Goal: Check status: Check status

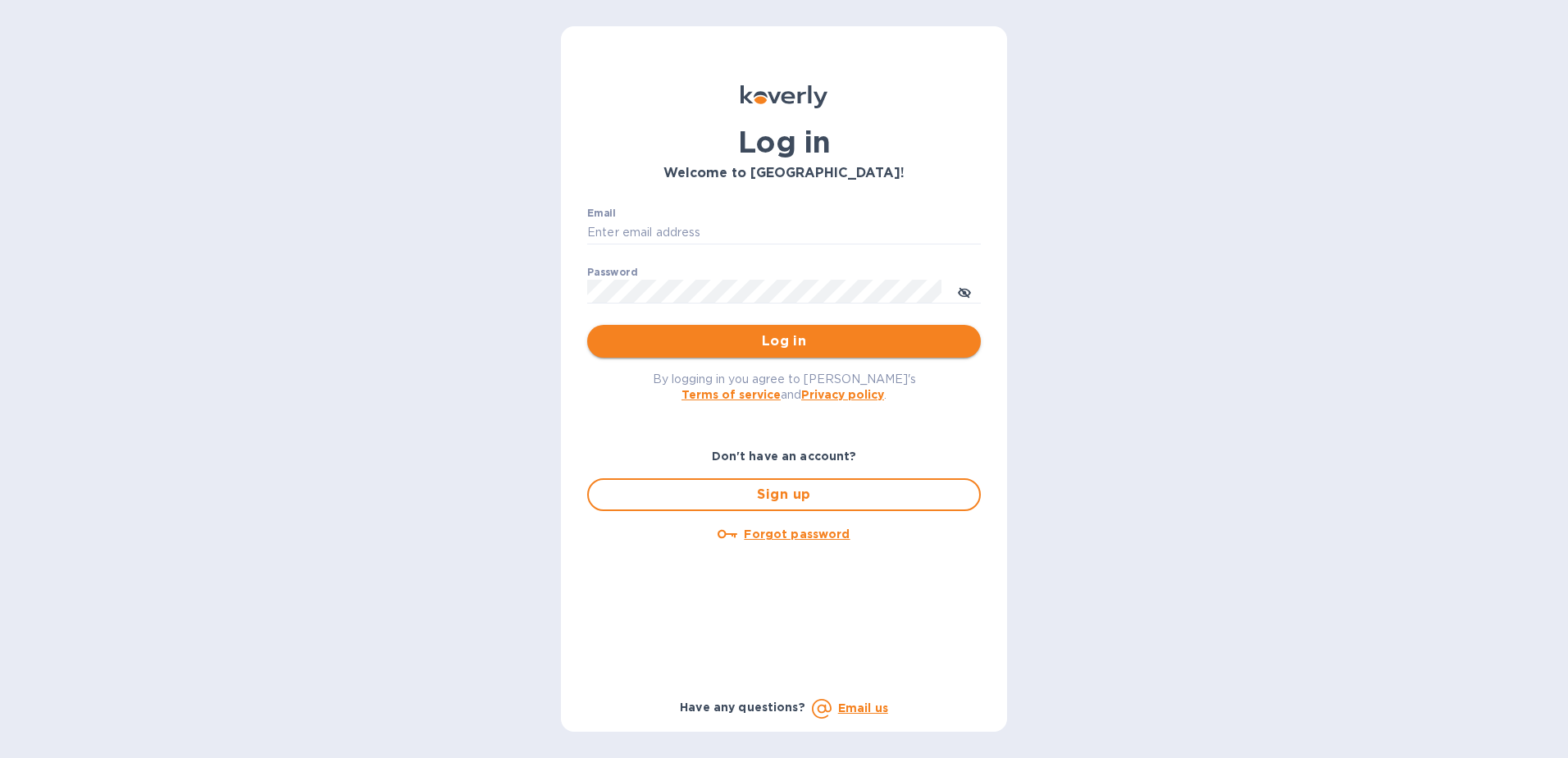
type input "[PERSON_NAME][EMAIL_ADDRESS][DOMAIN_NAME]"
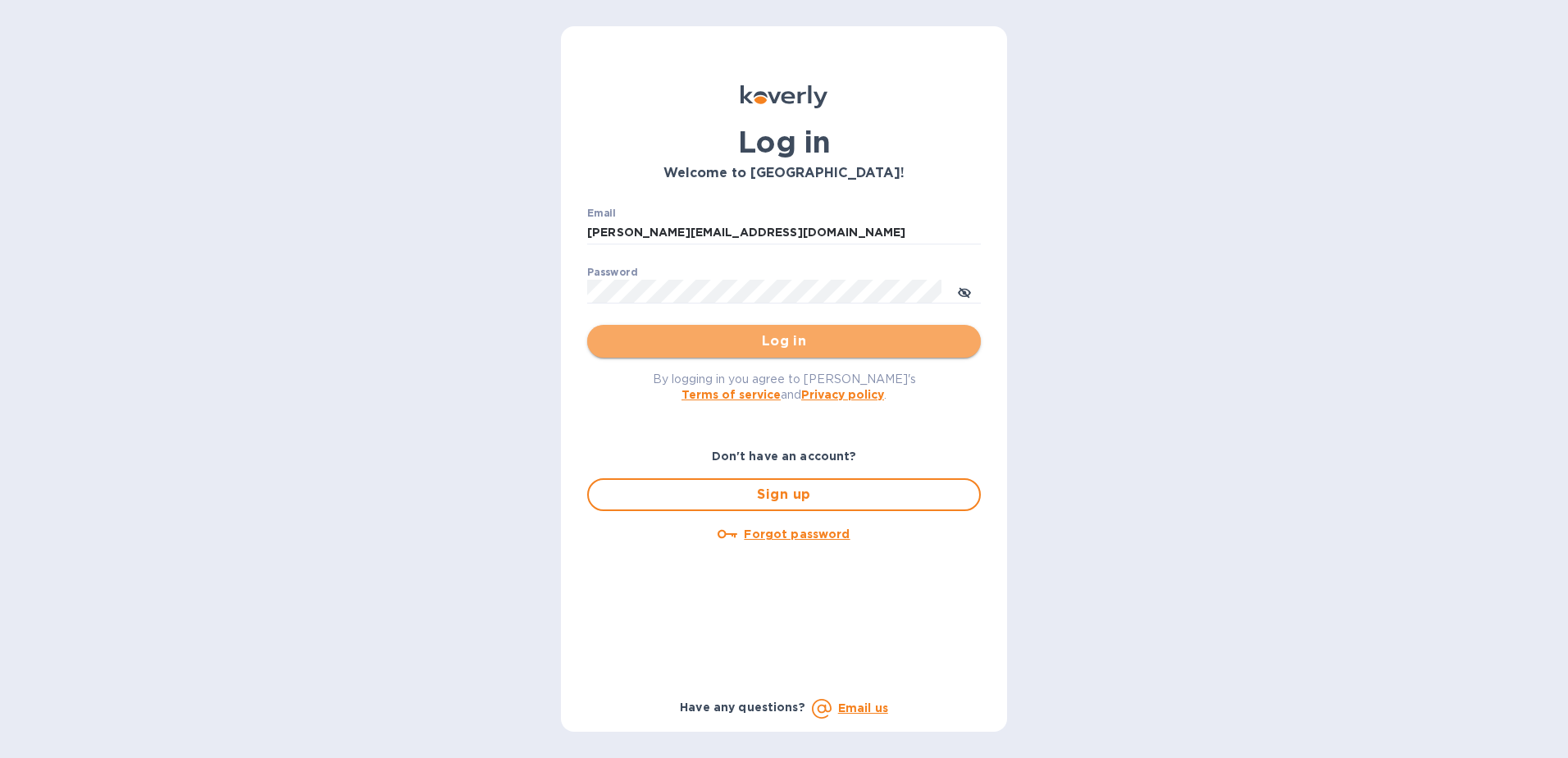
click at [682, 337] on span "Log in" at bounding box center [783, 341] width 367 height 20
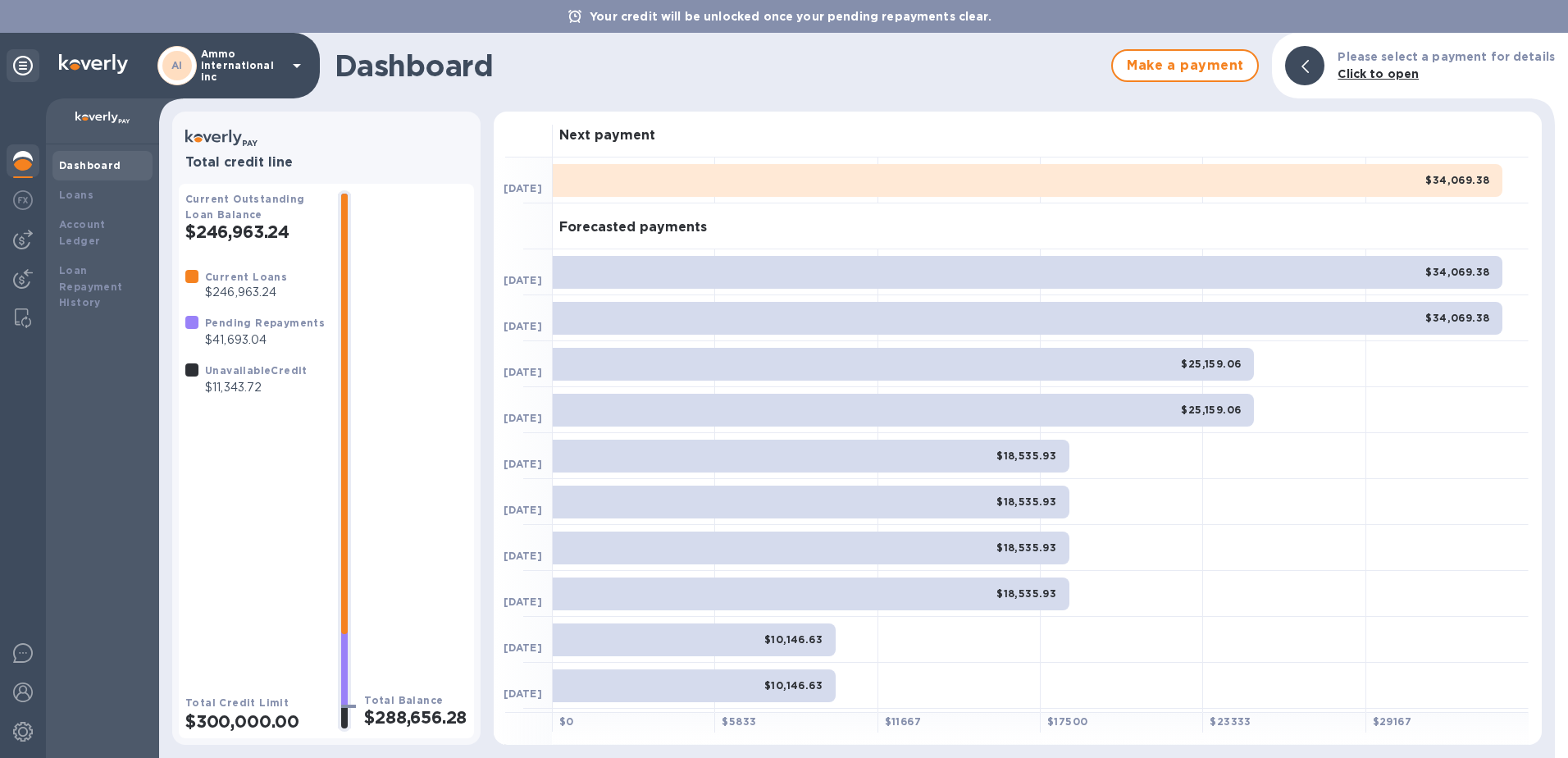
click at [300, 70] on icon at bounding box center [297, 65] width 20 height 20
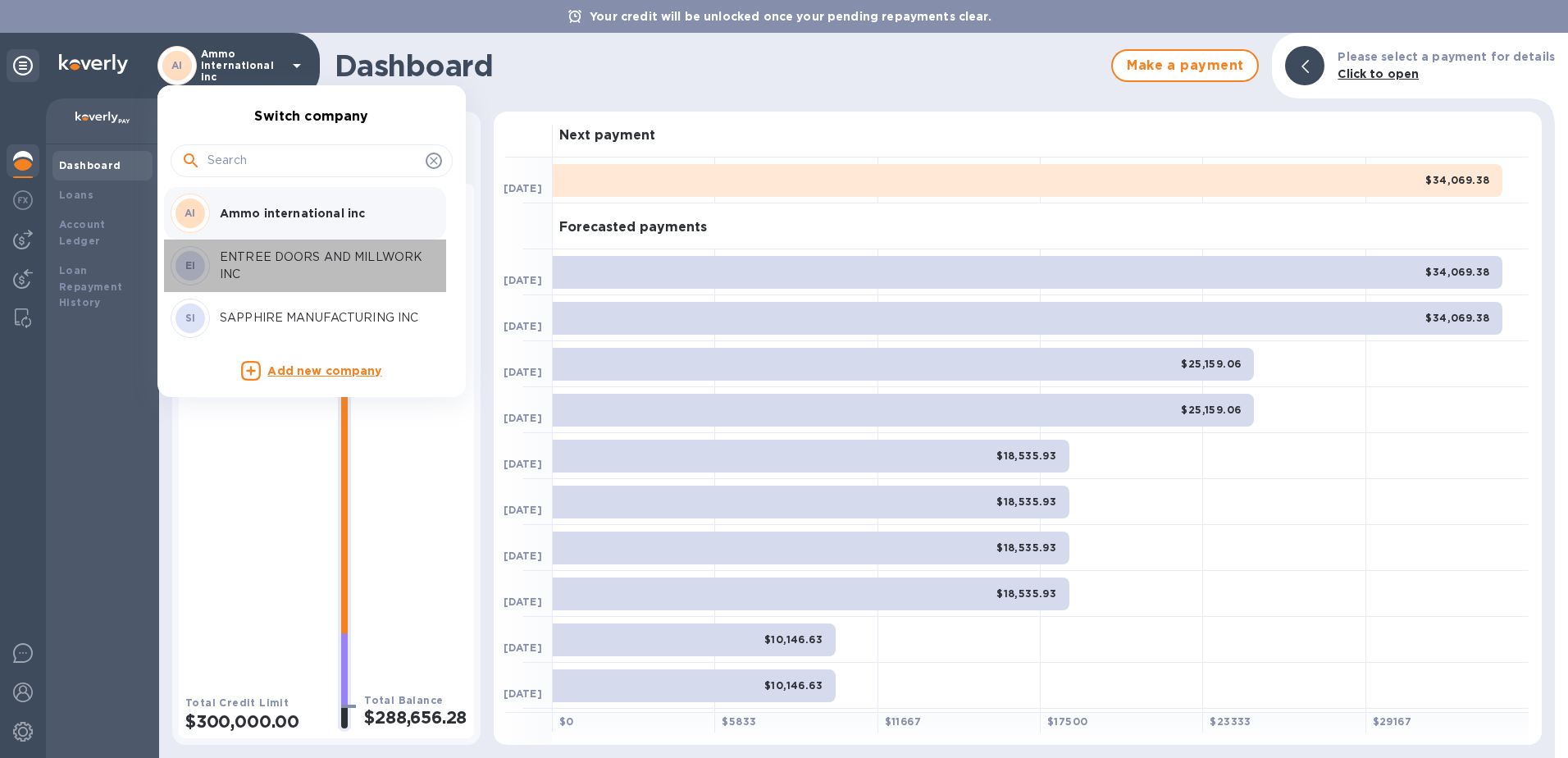
click at [255, 248] on p "ENTREE DOORS AND MILLWORK INC" at bounding box center [323, 265] width 207 height 35
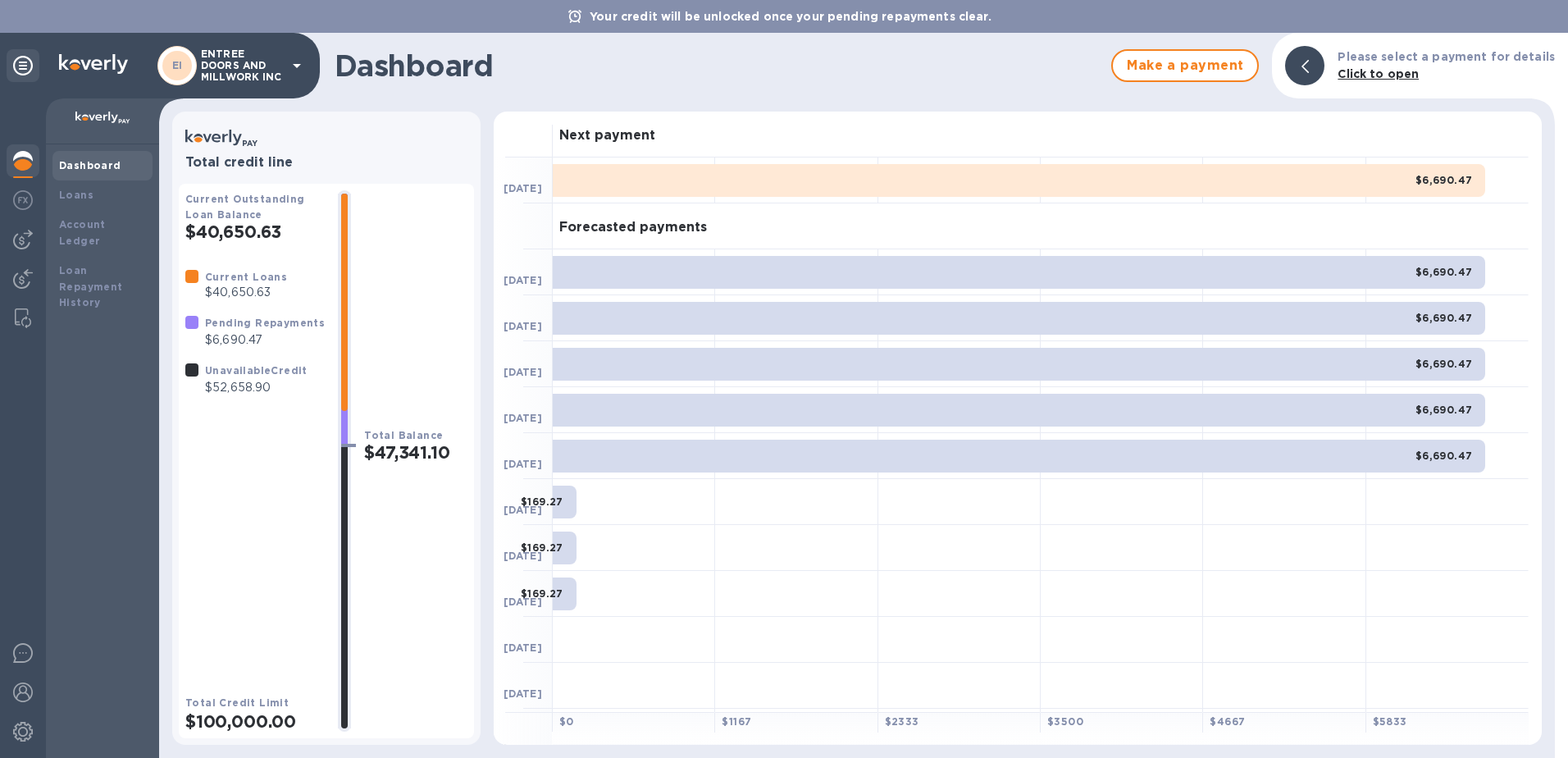
click at [289, 53] on div "EI ENTREE DOORS AND MILLWORK INC" at bounding box center [232, 65] width 149 height 39
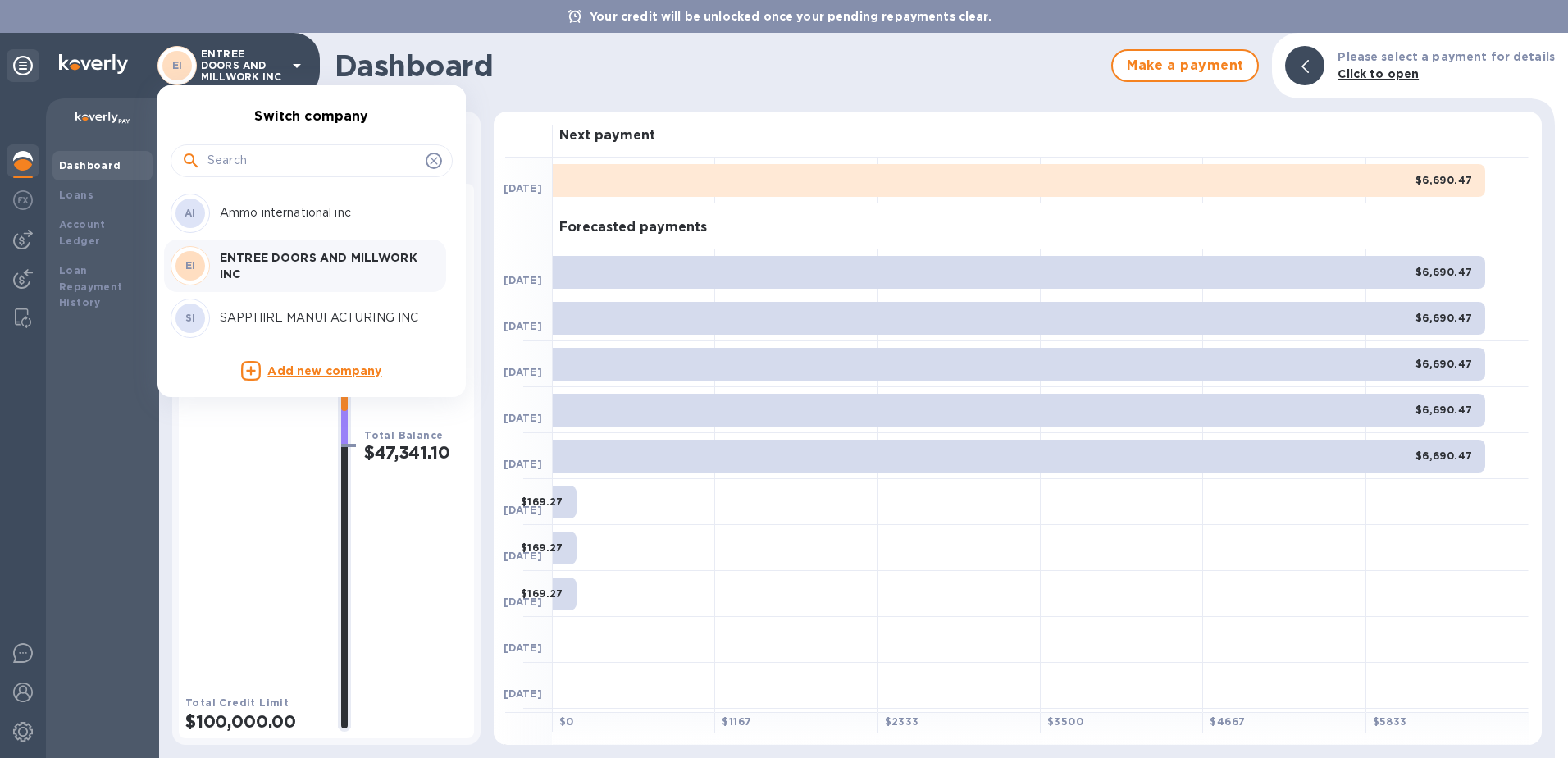
click at [261, 207] on p "Ammo international inc" at bounding box center [323, 212] width 207 height 17
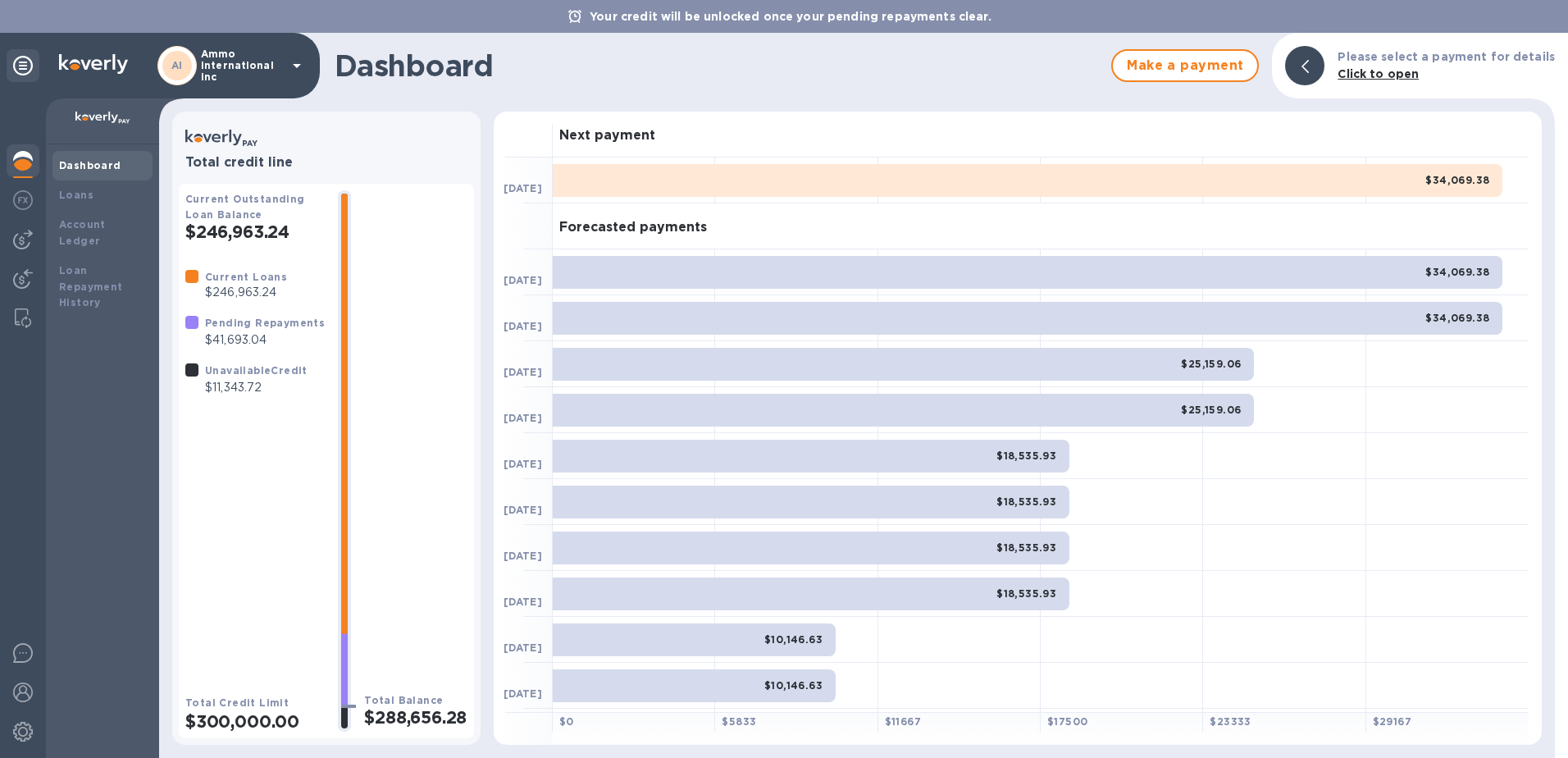
click at [4, 156] on div at bounding box center [22, 427] width 46 height 659
click at [57, 161] on div "Dashboard" at bounding box center [103, 165] width 100 height 29
click at [32, 158] on img at bounding box center [23, 161] width 20 height 20
click at [23, 168] on img at bounding box center [23, 161] width 20 height 20
click at [33, 240] on div at bounding box center [22, 239] width 33 height 33
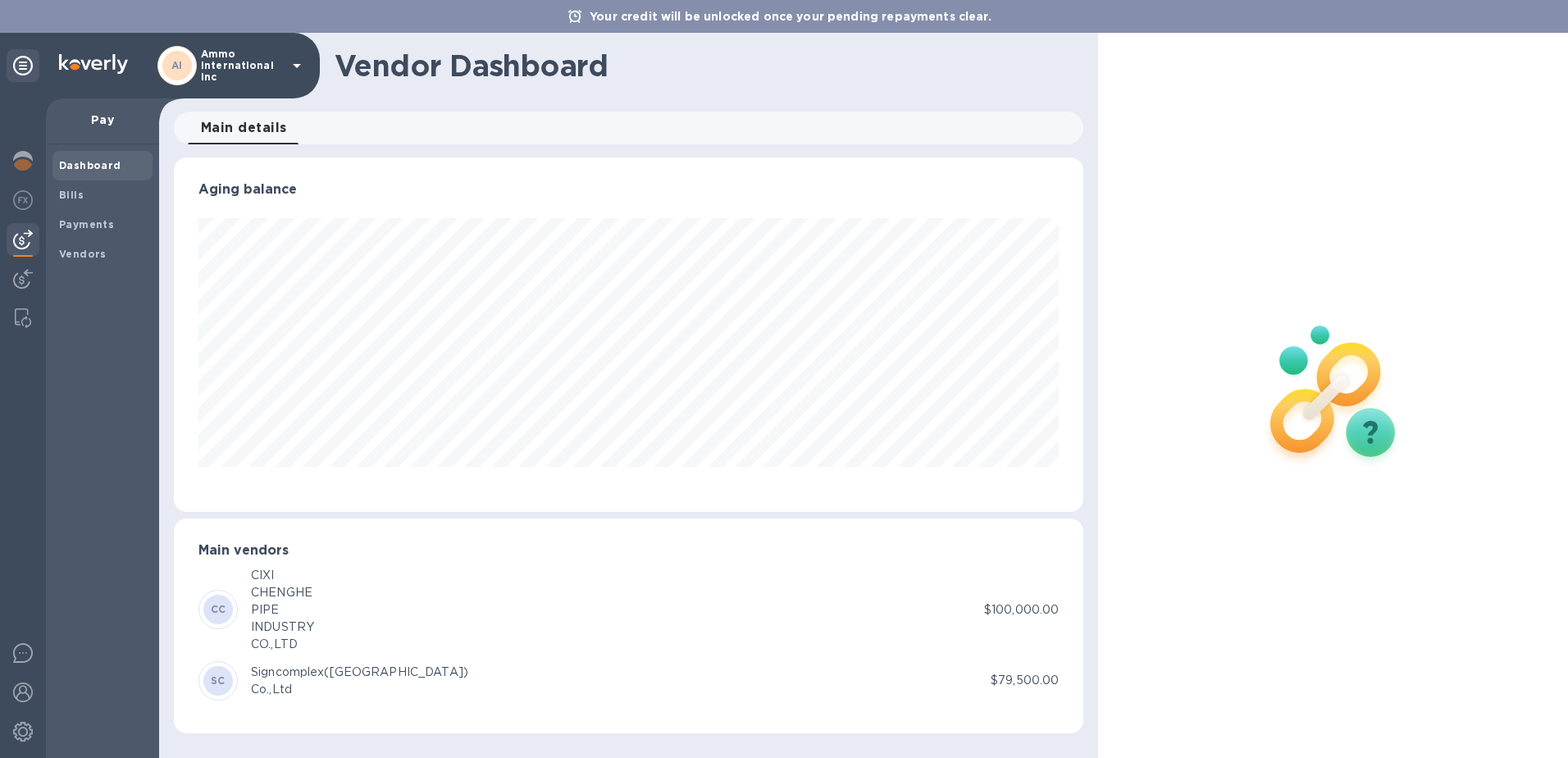
scroll to position [354, 910]
click at [25, 197] on img at bounding box center [23, 200] width 20 height 20
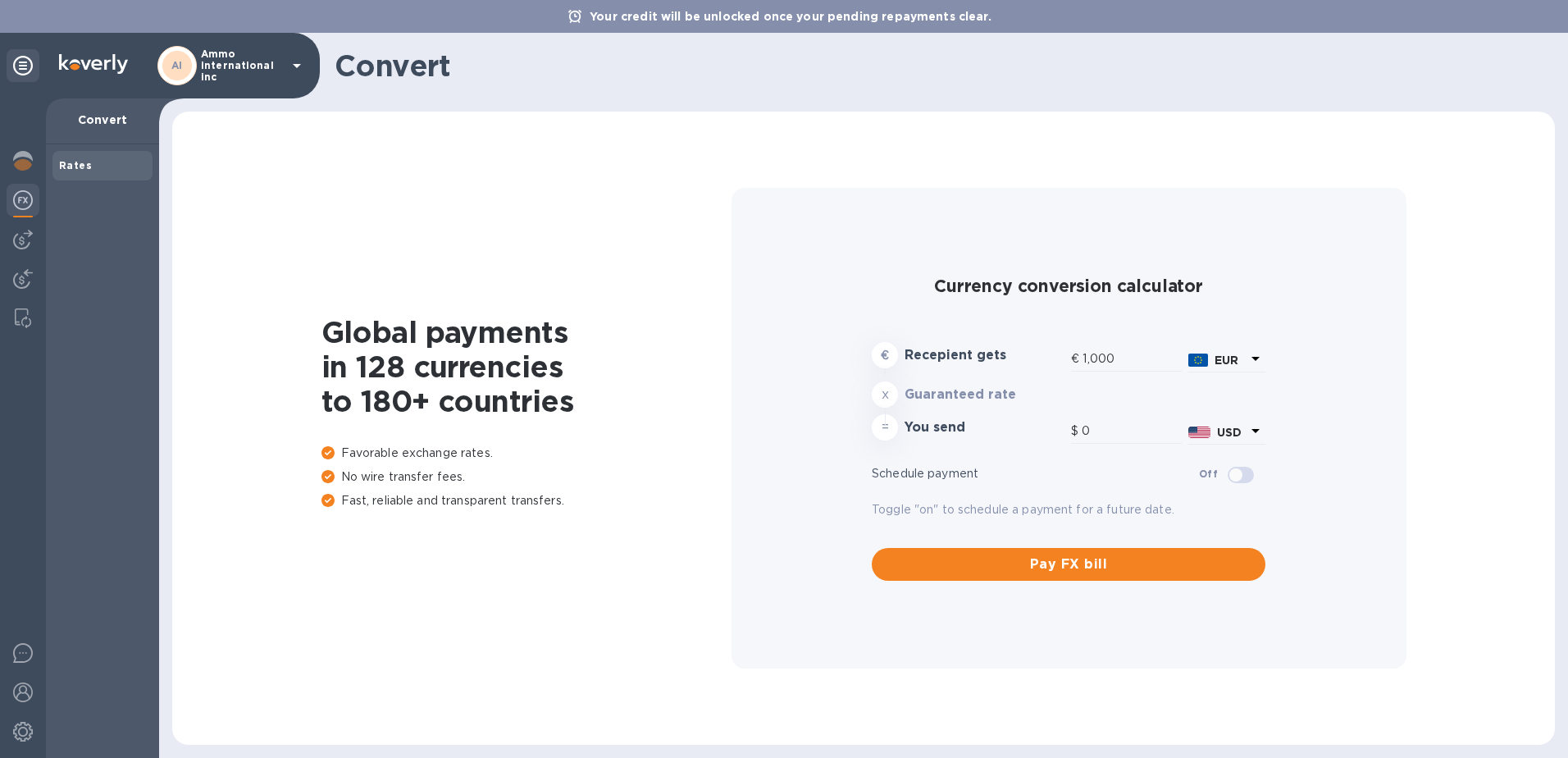
type input "1,179.08"
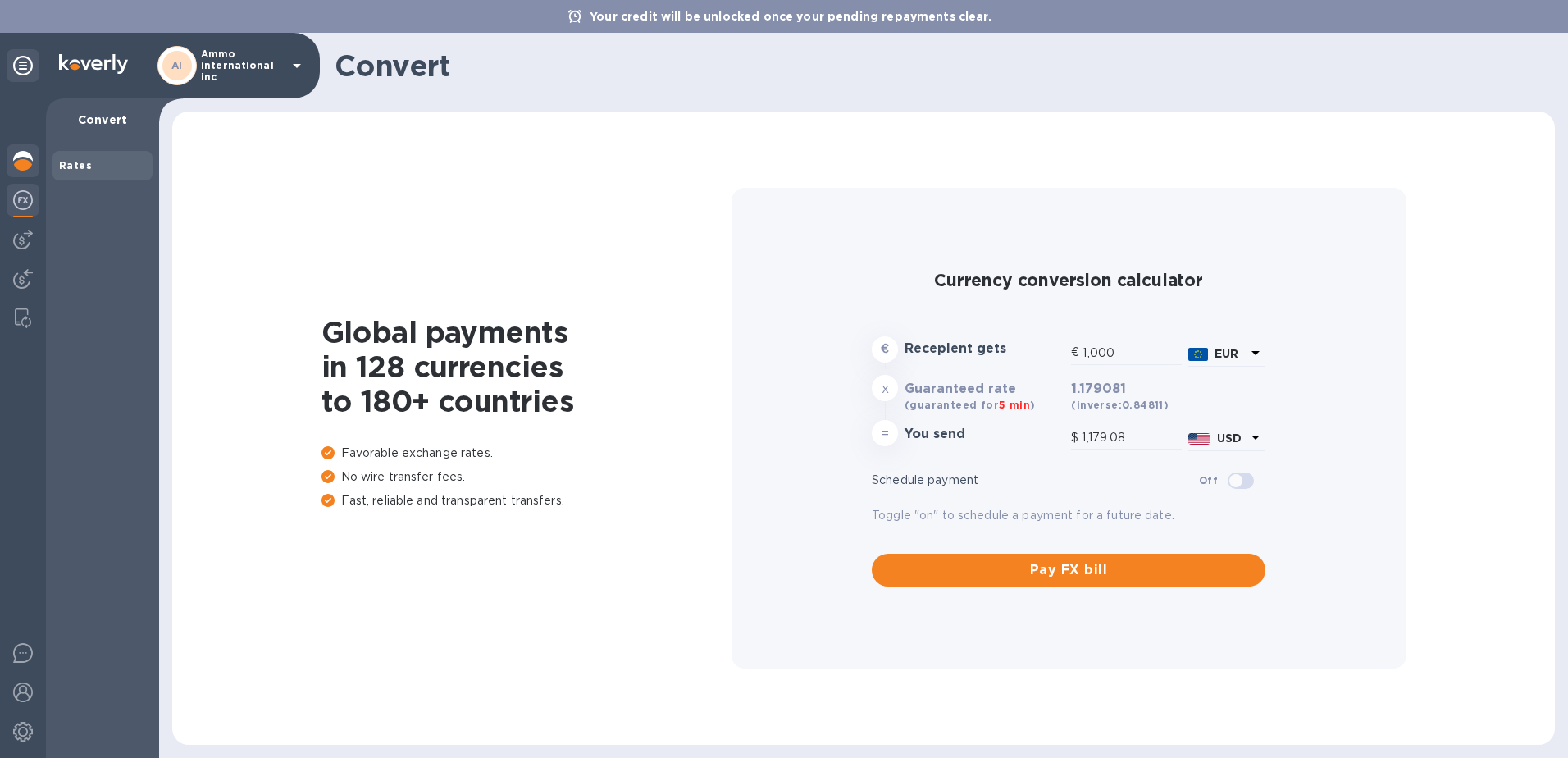
click at [18, 163] on img at bounding box center [23, 161] width 20 height 20
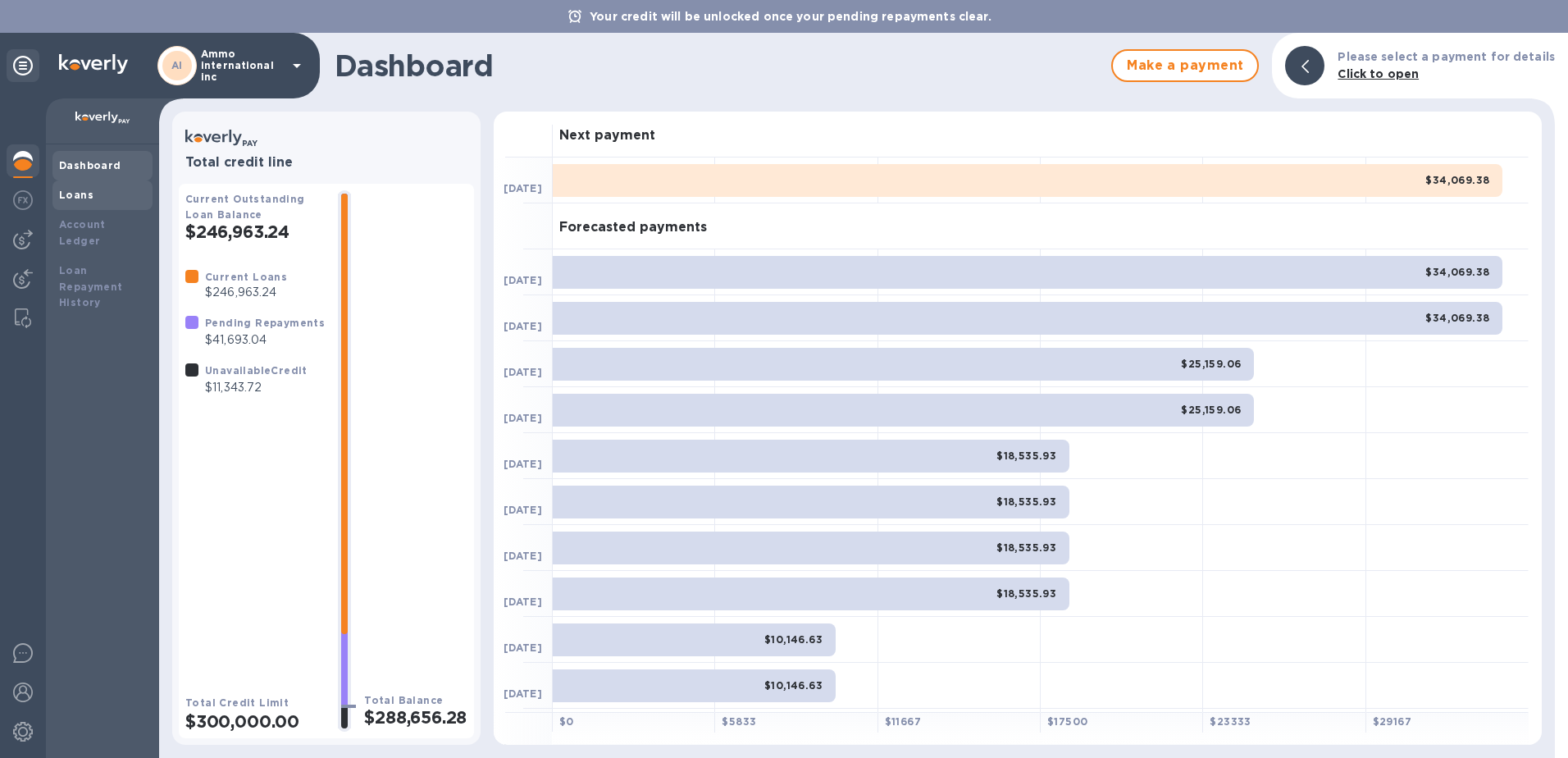
click at [94, 193] on div "Loans" at bounding box center [102, 195] width 87 height 16
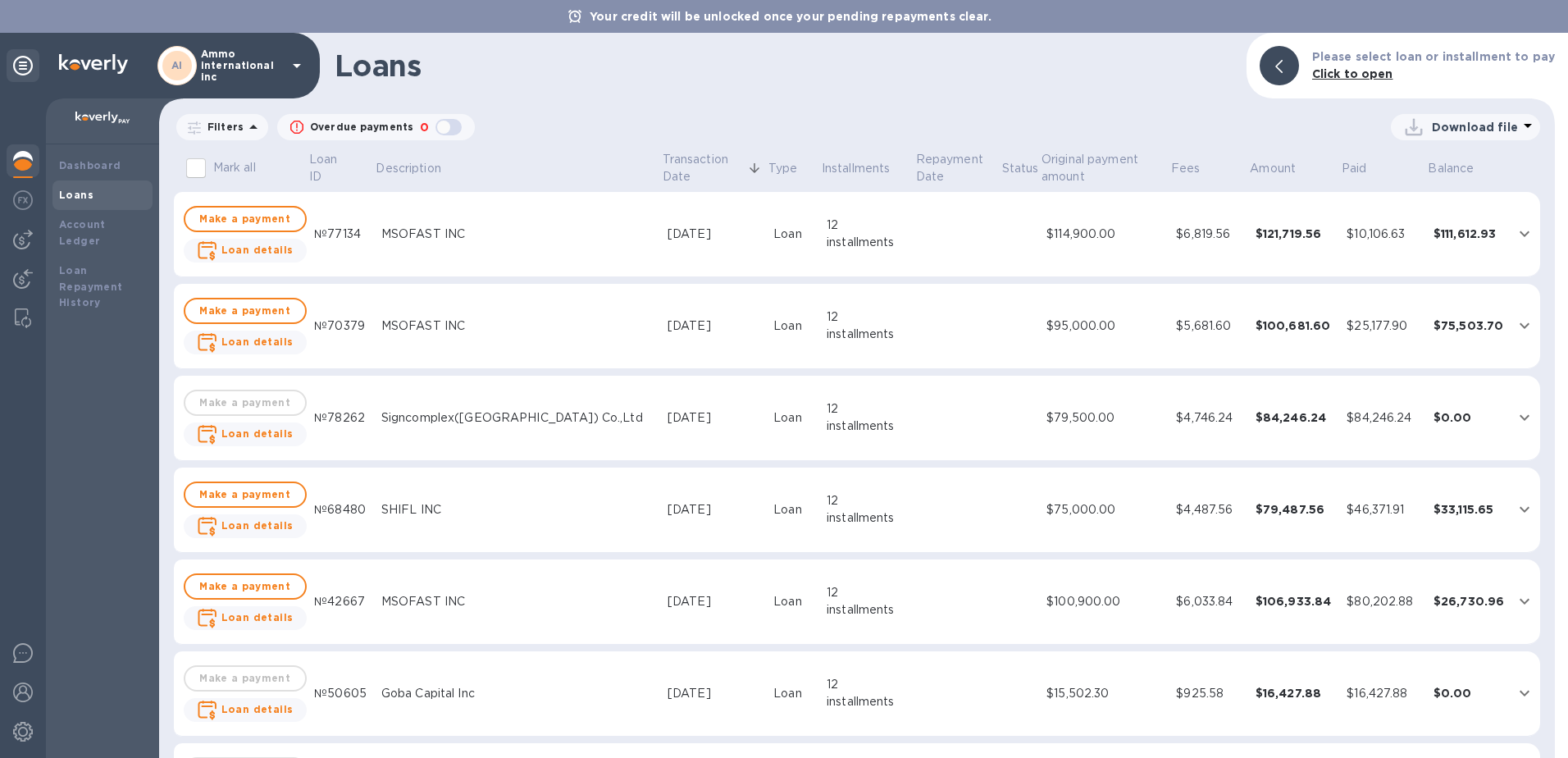
click at [248, 71] on p "Ammo international inc" at bounding box center [242, 65] width 82 height 35
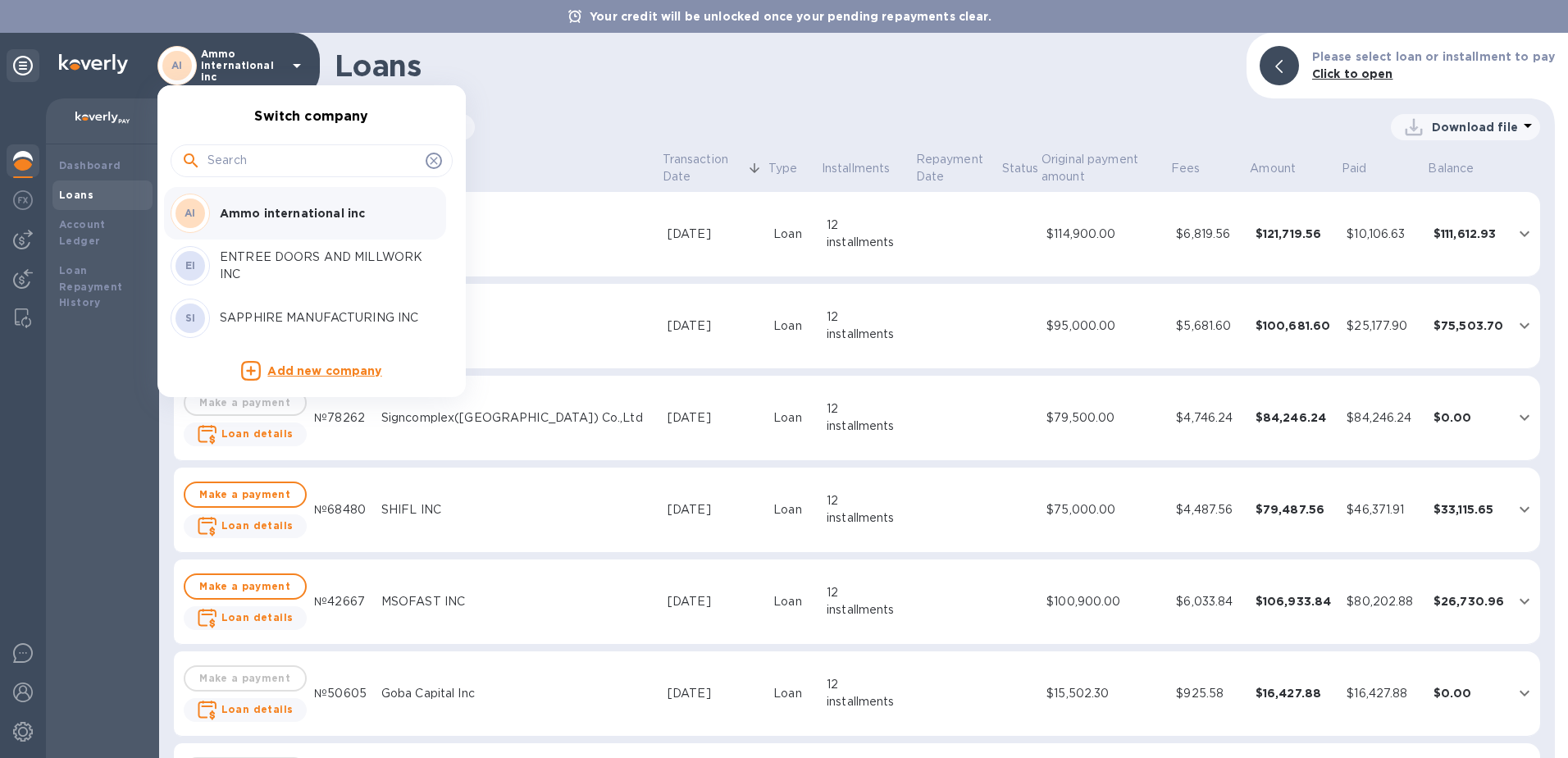
click at [232, 215] on p "Ammo international inc" at bounding box center [323, 213] width 207 height 16
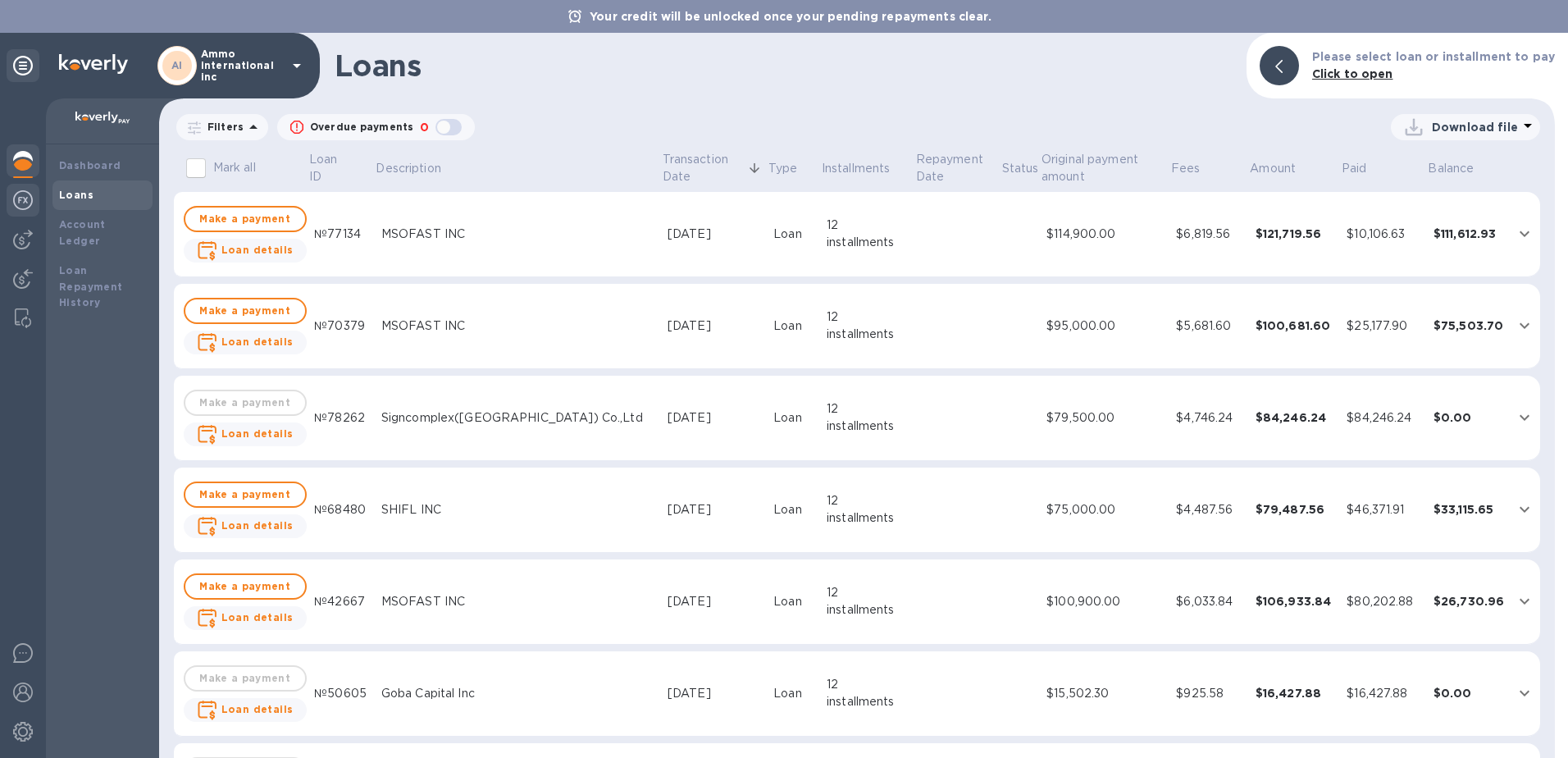
click at [26, 197] on img at bounding box center [23, 200] width 20 height 20
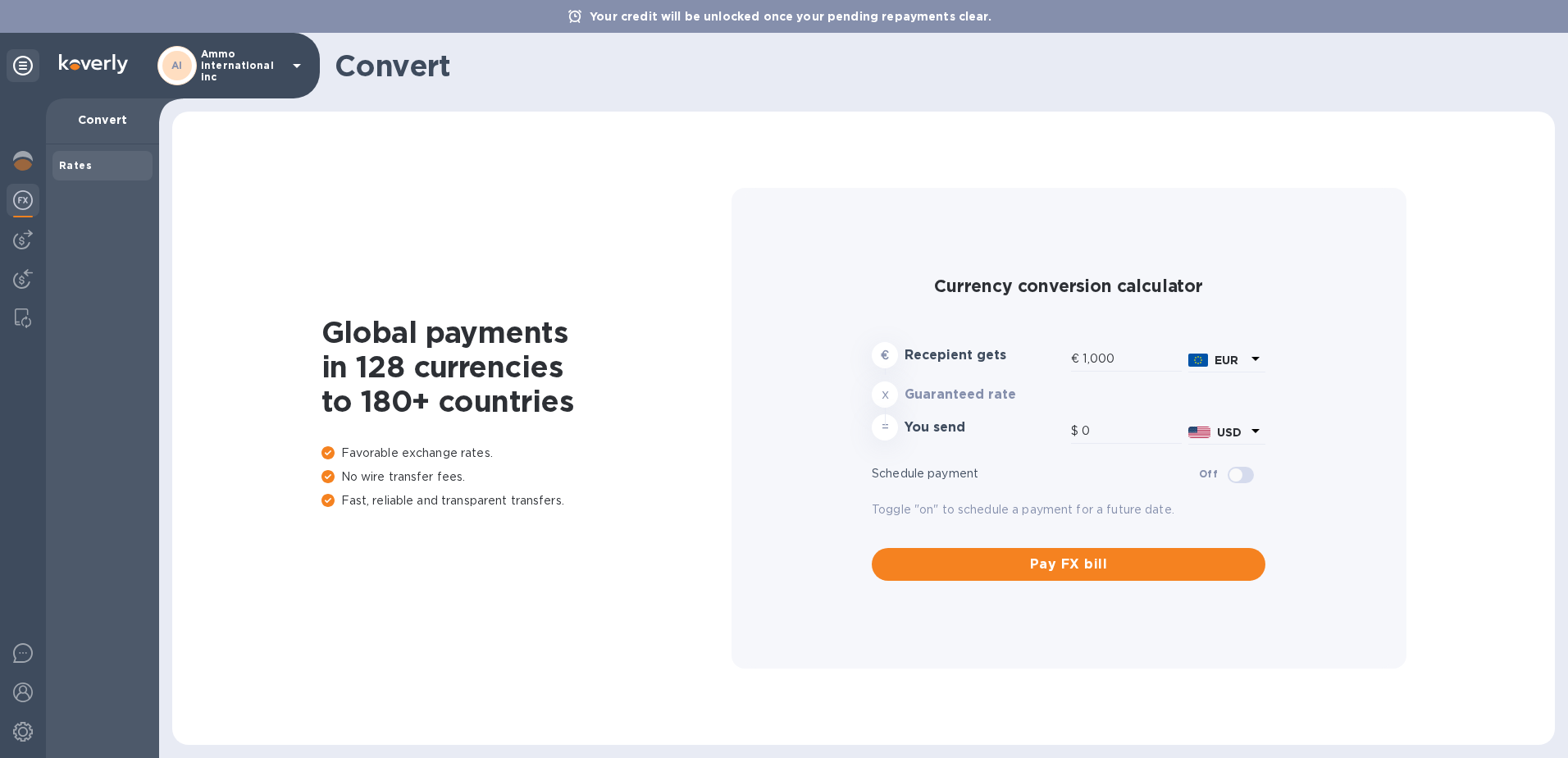
type input "1,179.08"
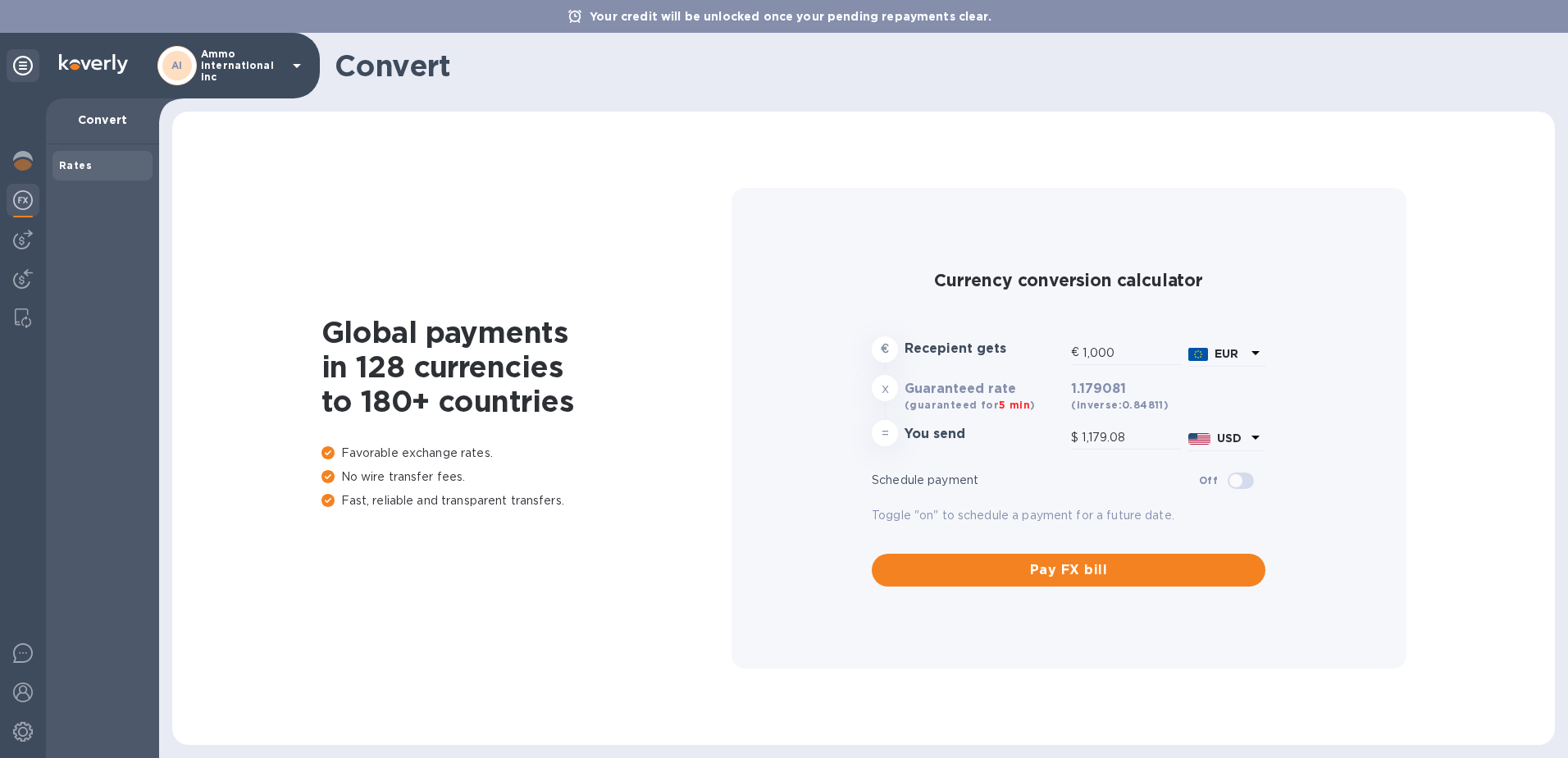
click at [5, 240] on div at bounding box center [22, 427] width 46 height 659
click at [30, 232] on img at bounding box center [23, 240] width 20 height 20
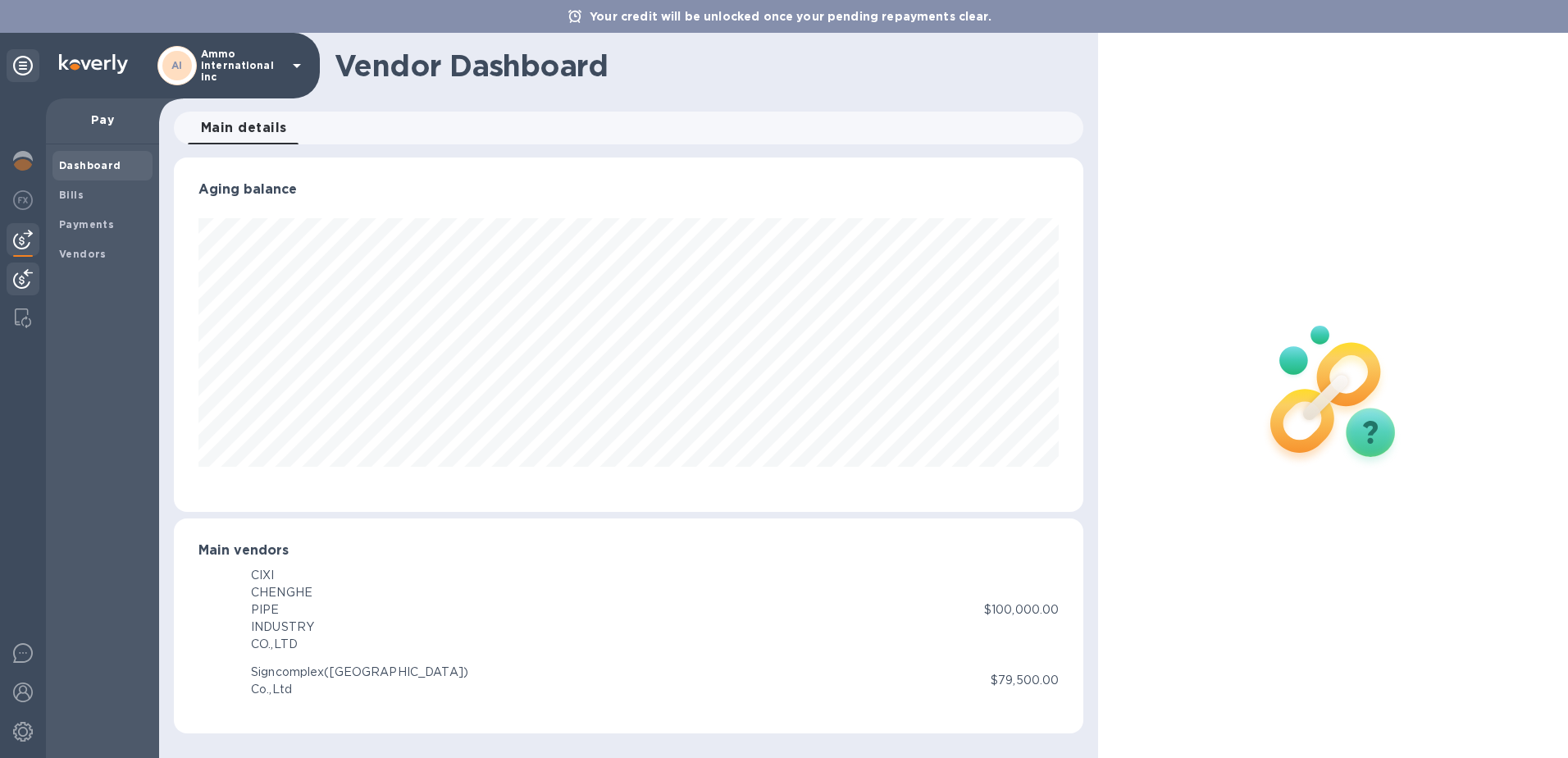
scroll to position [354, 910]
click at [28, 280] on img at bounding box center [23, 279] width 20 height 20
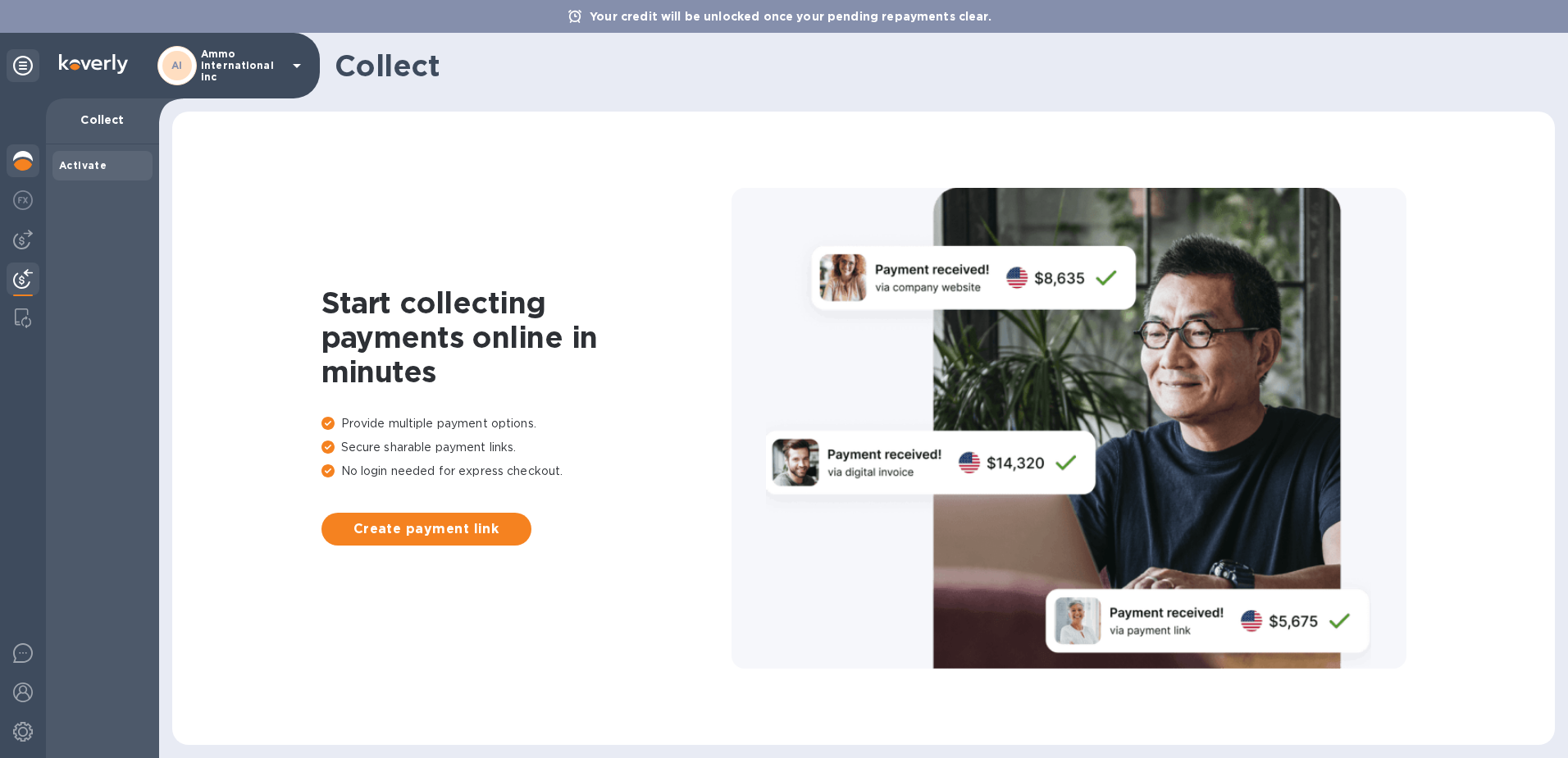
click at [21, 164] on img at bounding box center [23, 161] width 20 height 20
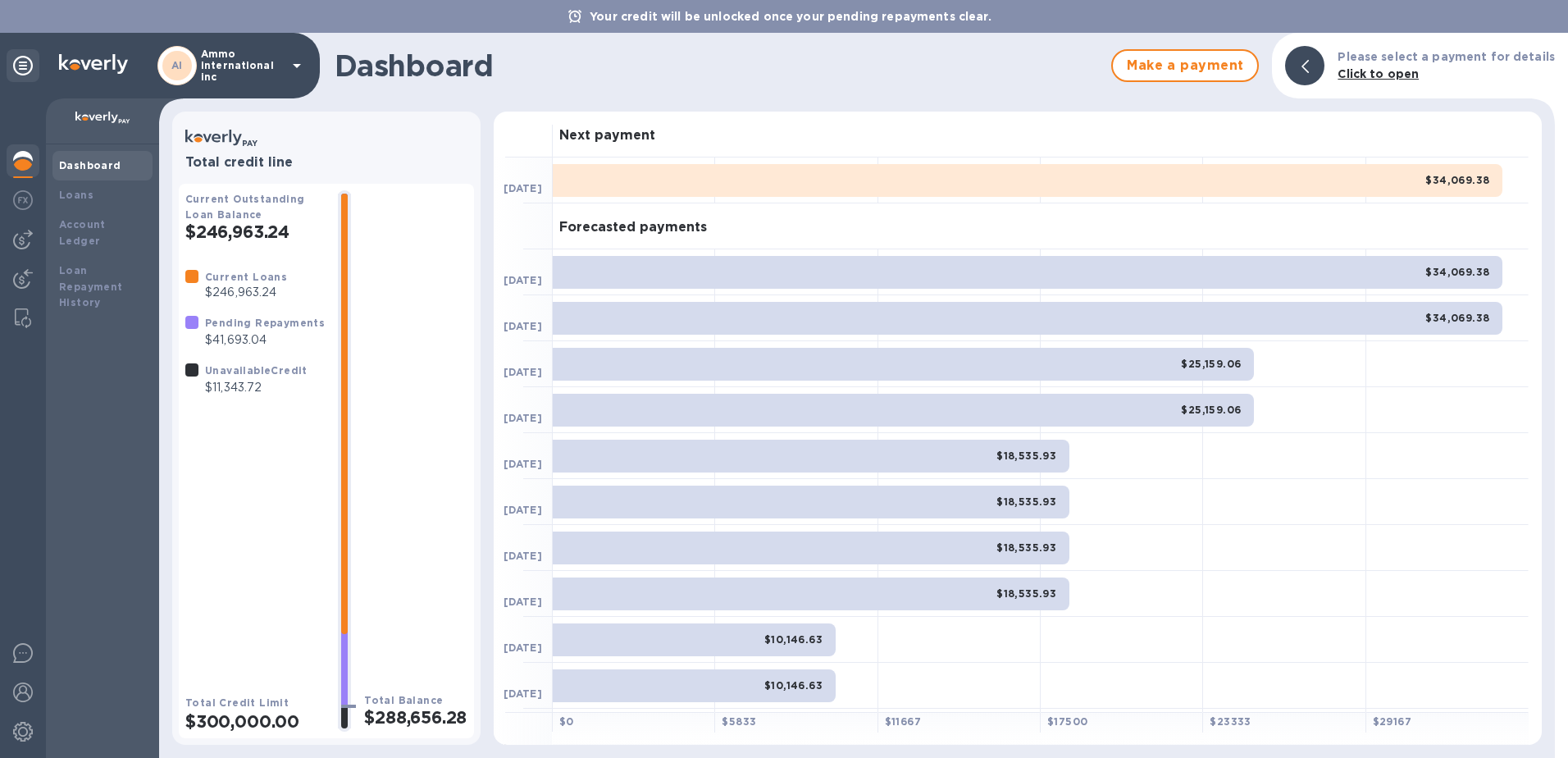
drag, startPoint x: 306, startPoint y: 361, endPoint x: 198, endPoint y: 367, distance: 108.2
click at [198, 367] on div "Unavailable Credit $11,343.72" at bounding box center [247, 379] width 129 height 41
copy div "Unavailable Credit"
click at [291, 64] on icon at bounding box center [297, 65] width 20 height 20
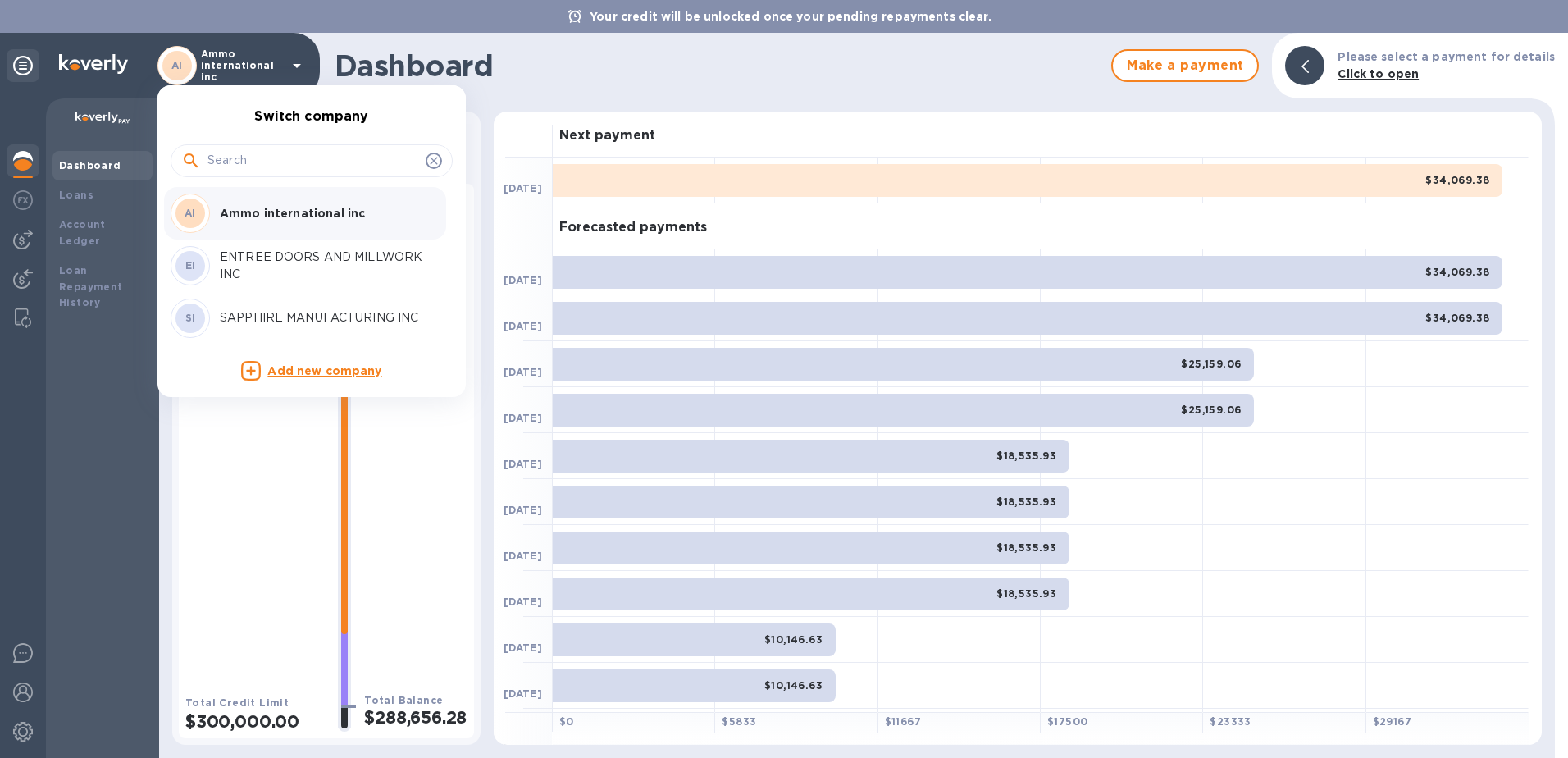
click at [259, 248] on p "ENTREE DOORS AND MILLWORK INC" at bounding box center [323, 265] width 207 height 35
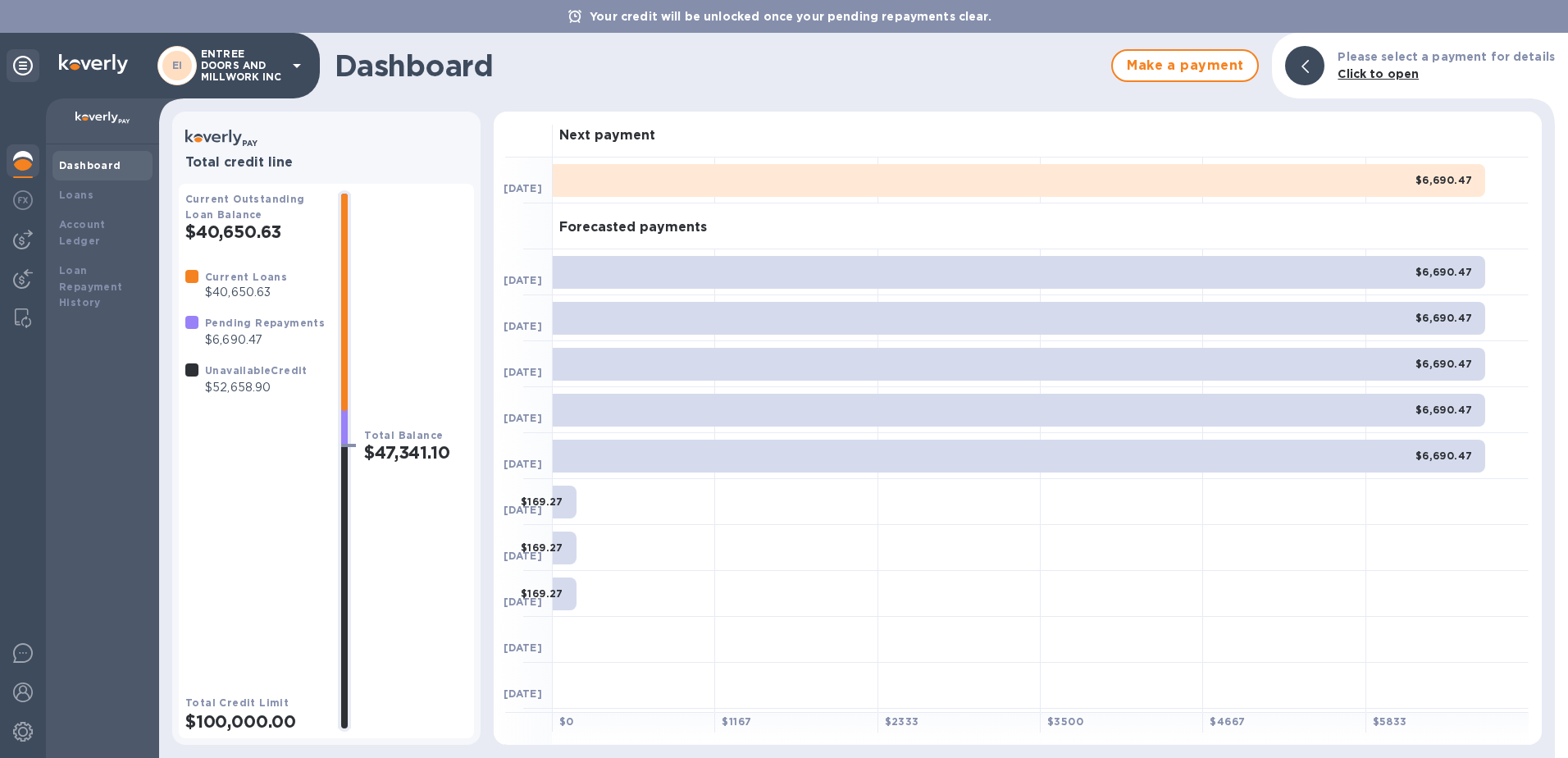
click at [282, 84] on div "EI ENTREE DOORS AND MILLWORK INC" at bounding box center [232, 65] width 149 height 39
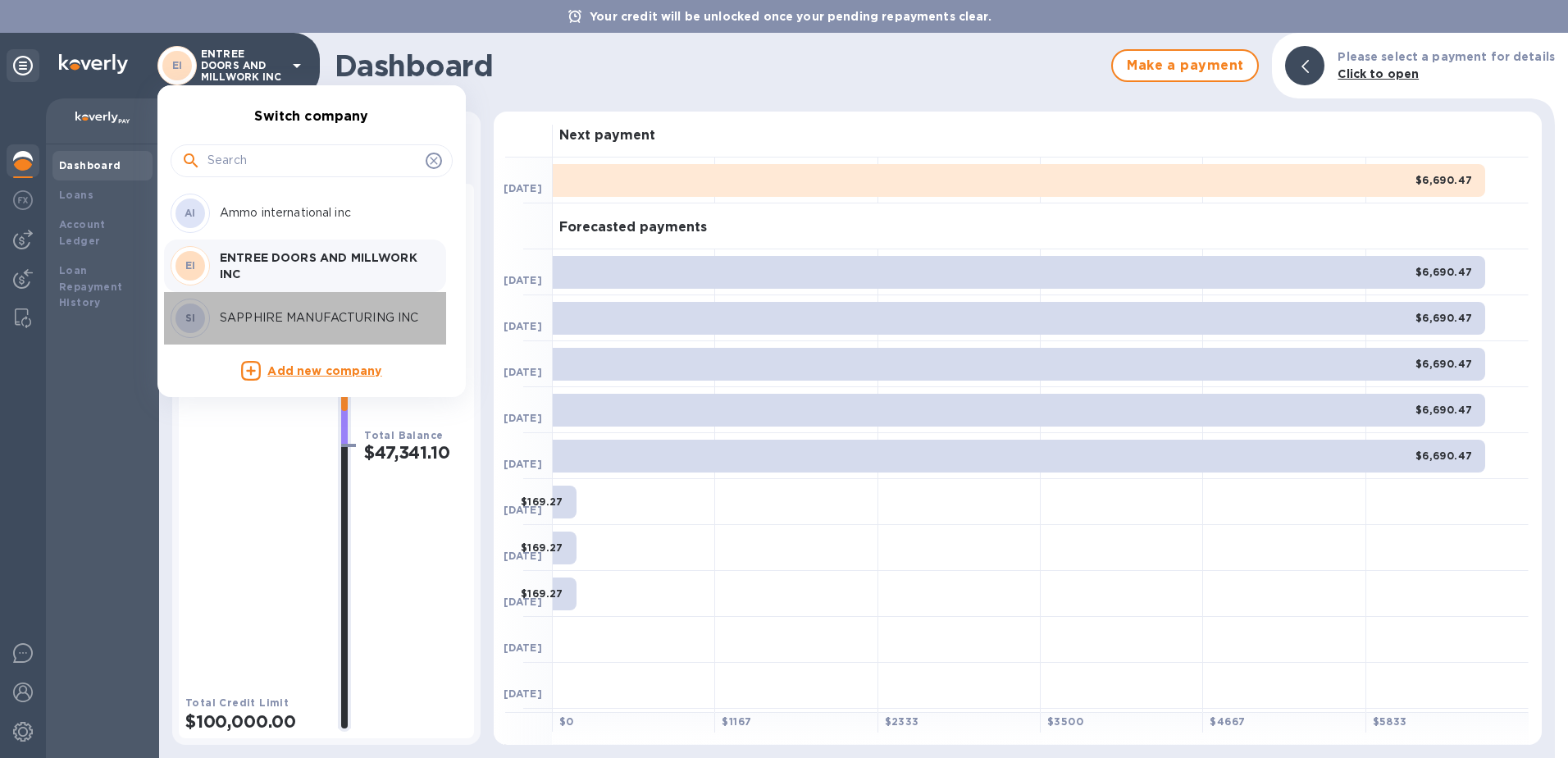
click at [248, 315] on p "SAPPHIRE MANUFACTURING INC" at bounding box center [323, 317] width 207 height 17
